Goal: Transaction & Acquisition: Purchase product/service

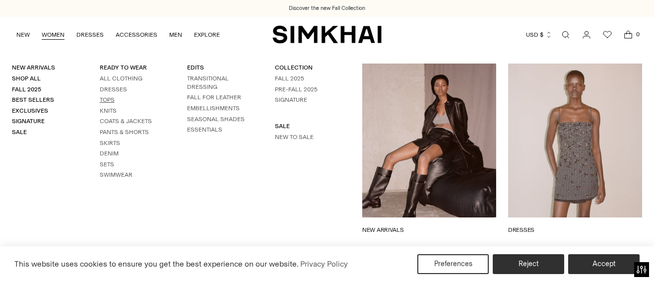
click at [106, 102] on link "Tops" at bounding box center [107, 99] width 15 height 7
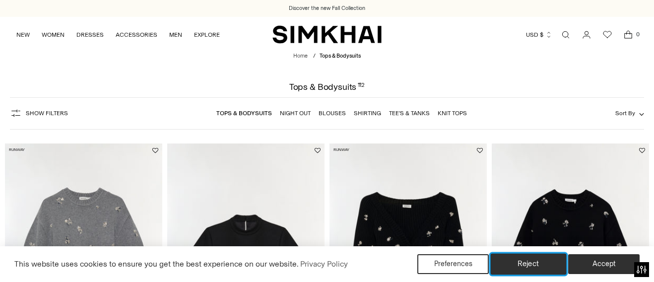
drag, startPoint x: 540, startPoint y: 264, endPoint x: 534, endPoint y: 257, distance: 9.5
click at [539, 264] on button "Reject" at bounding box center [529, 264] width 76 height 21
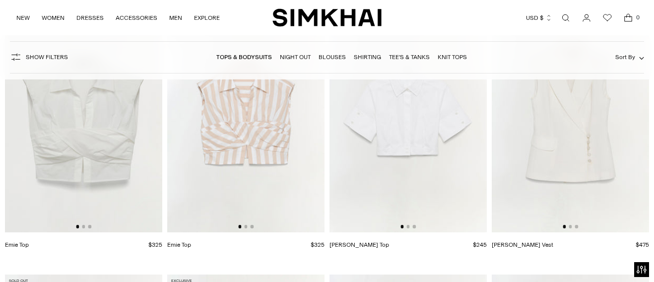
scroll to position [5011, 0]
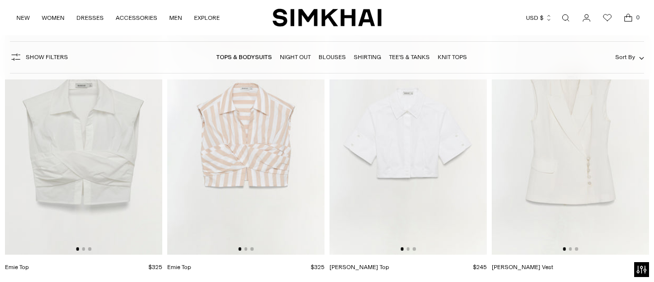
click at [419, 123] on img at bounding box center [407, 136] width 157 height 236
